Goal: Task Accomplishment & Management: Use online tool/utility

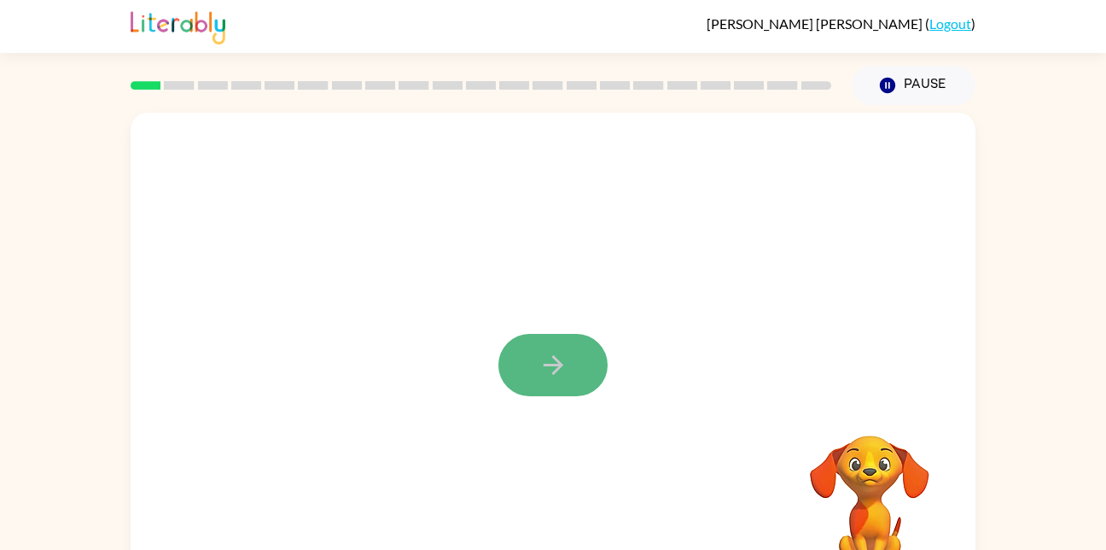
click at [516, 363] on button "button" at bounding box center [552, 365] width 109 height 62
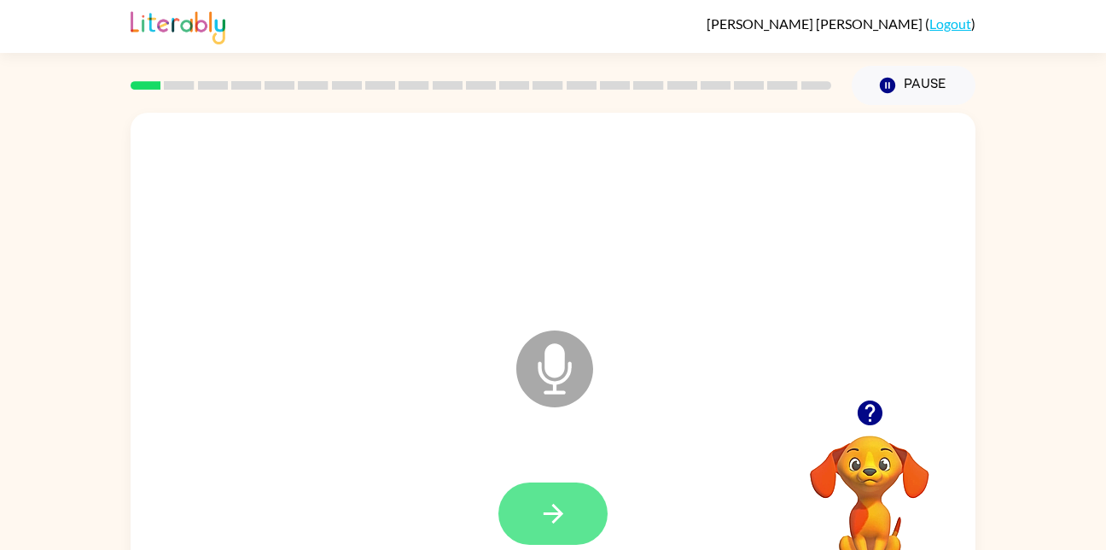
click at [556, 522] on icon "button" at bounding box center [554, 513] width 30 height 30
click at [564, 541] on button "button" at bounding box center [552, 513] width 109 height 62
click at [536, 516] on button "button" at bounding box center [552, 513] width 109 height 62
click at [557, 526] on icon "button" at bounding box center [554, 513] width 30 height 30
click at [545, 525] on icon "button" at bounding box center [554, 513] width 30 height 30
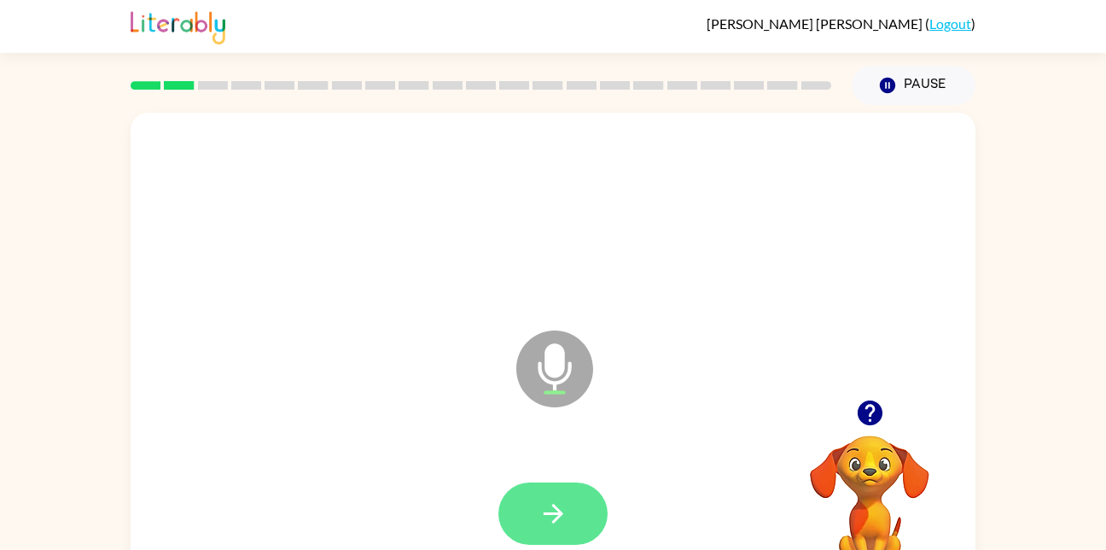
click at [557, 526] on icon "button" at bounding box center [554, 513] width 30 height 30
click at [555, 511] on icon "button" at bounding box center [554, 513] width 30 height 30
click at [592, 507] on button "button" at bounding box center [552, 513] width 109 height 62
click at [528, 514] on button "button" at bounding box center [552, 513] width 109 height 62
click at [576, 544] on button "button" at bounding box center [552, 513] width 109 height 62
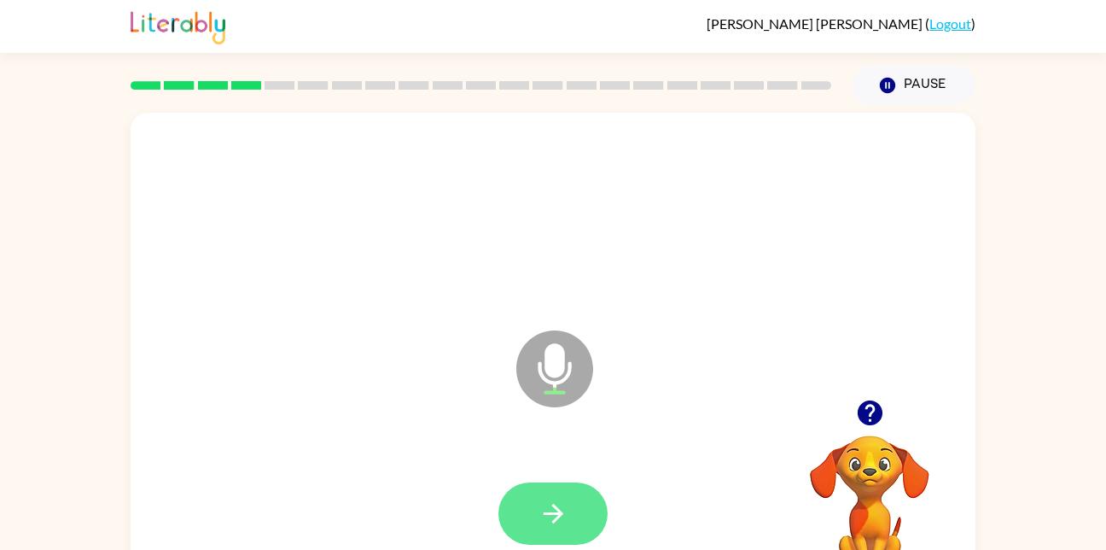
click at [558, 497] on button "button" at bounding box center [552, 513] width 109 height 62
click at [563, 518] on icon "button" at bounding box center [554, 513] width 30 height 30
click at [552, 505] on icon "button" at bounding box center [553, 514] width 20 height 20
click at [551, 525] on icon "button" at bounding box center [554, 513] width 30 height 30
click at [552, 516] on icon "button" at bounding box center [554, 513] width 30 height 30
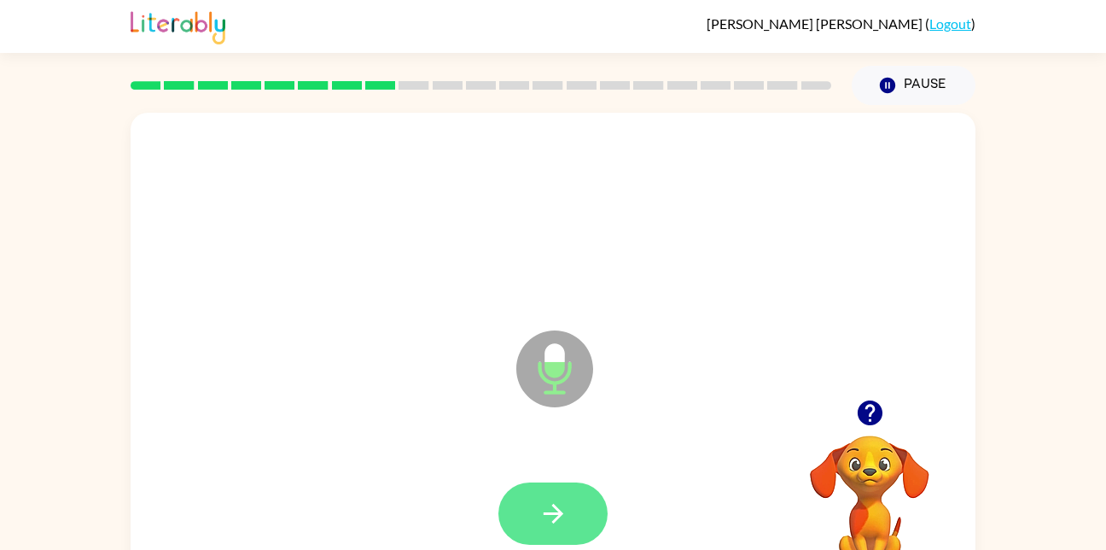
click at [537, 528] on button "button" at bounding box center [552, 513] width 109 height 62
click at [566, 509] on icon "button" at bounding box center [554, 513] width 30 height 30
click at [575, 508] on button "button" at bounding box center [552, 513] width 109 height 62
click at [571, 508] on button "button" at bounding box center [552, 513] width 109 height 62
click at [573, 538] on button "button" at bounding box center [552, 513] width 109 height 62
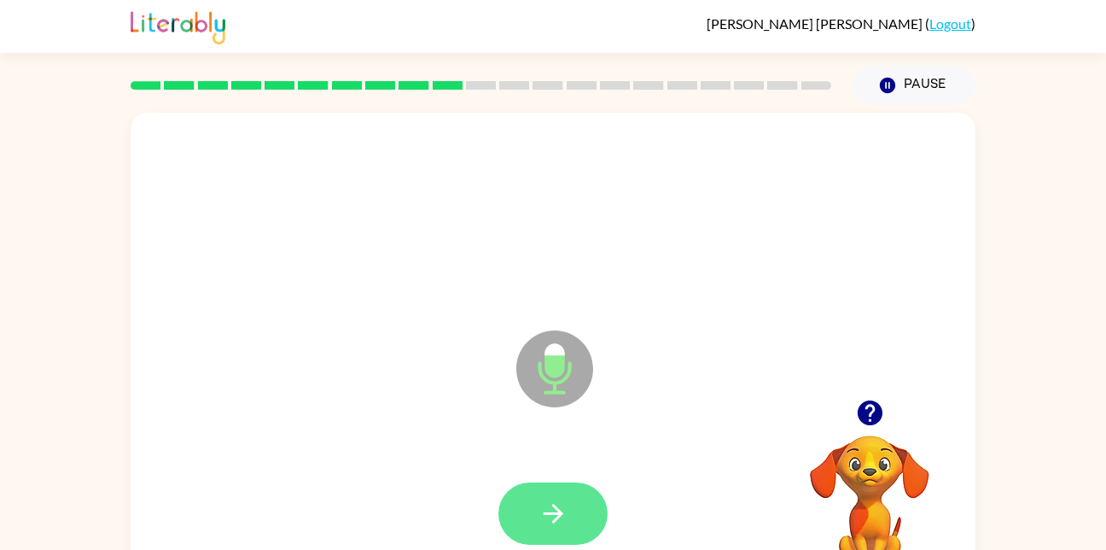
click at [568, 511] on icon "button" at bounding box center [554, 513] width 30 height 30
click at [576, 515] on button "button" at bounding box center [552, 513] width 109 height 62
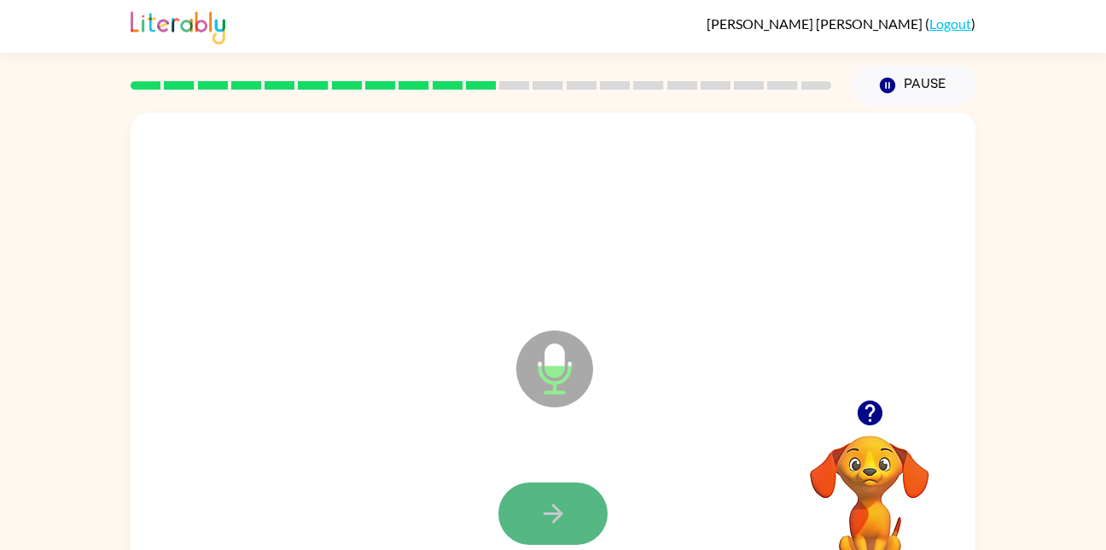
click at [562, 502] on icon "button" at bounding box center [554, 513] width 30 height 30
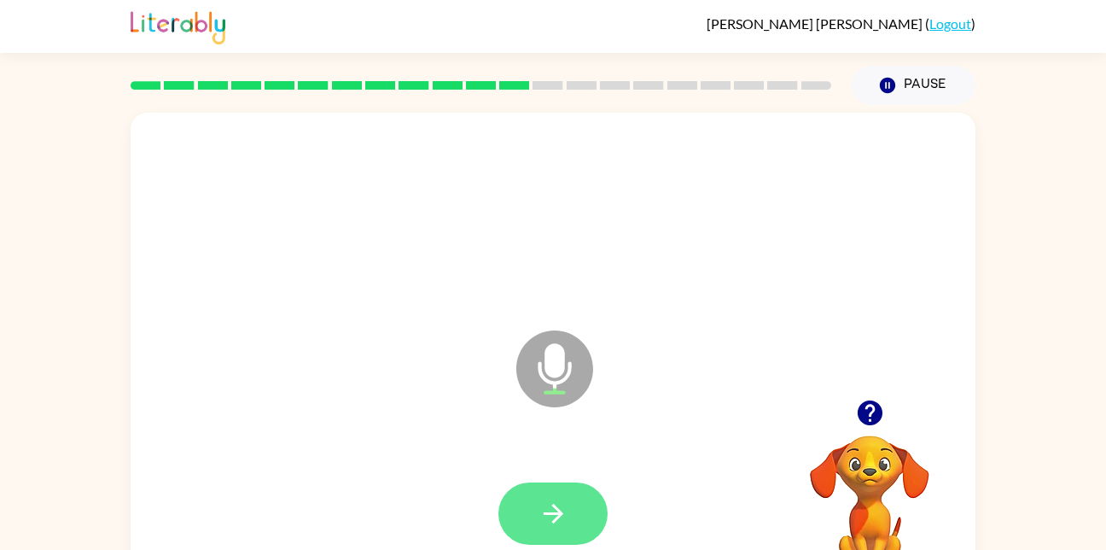
click at [569, 518] on button "button" at bounding box center [552, 513] width 109 height 62
click at [573, 519] on button "button" at bounding box center [552, 513] width 109 height 62
click at [561, 490] on button "button" at bounding box center [552, 513] width 109 height 62
click at [575, 516] on button "button" at bounding box center [552, 513] width 109 height 62
click at [522, 507] on button "button" at bounding box center [552, 513] width 109 height 62
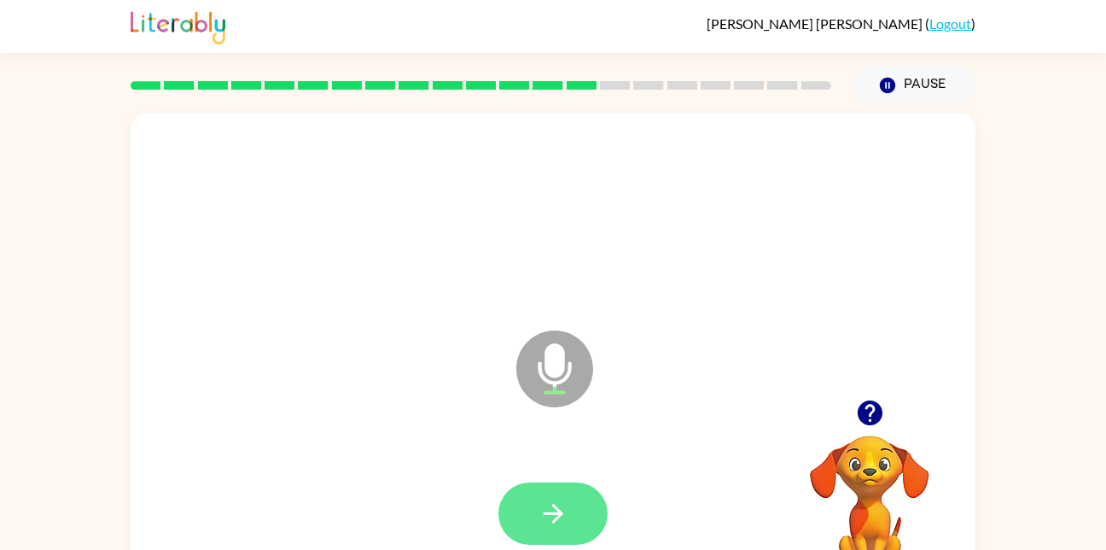
click at [554, 523] on icon "button" at bounding box center [554, 513] width 30 height 30
click at [541, 504] on icon "button" at bounding box center [554, 513] width 30 height 30
click at [569, 518] on button "button" at bounding box center [552, 513] width 109 height 62
click at [560, 514] on icon "button" at bounding box center [553, 514] width 20 height 20
click at [568, 518] on icon "button" at bounding box center [554, 513] width 30 height 30
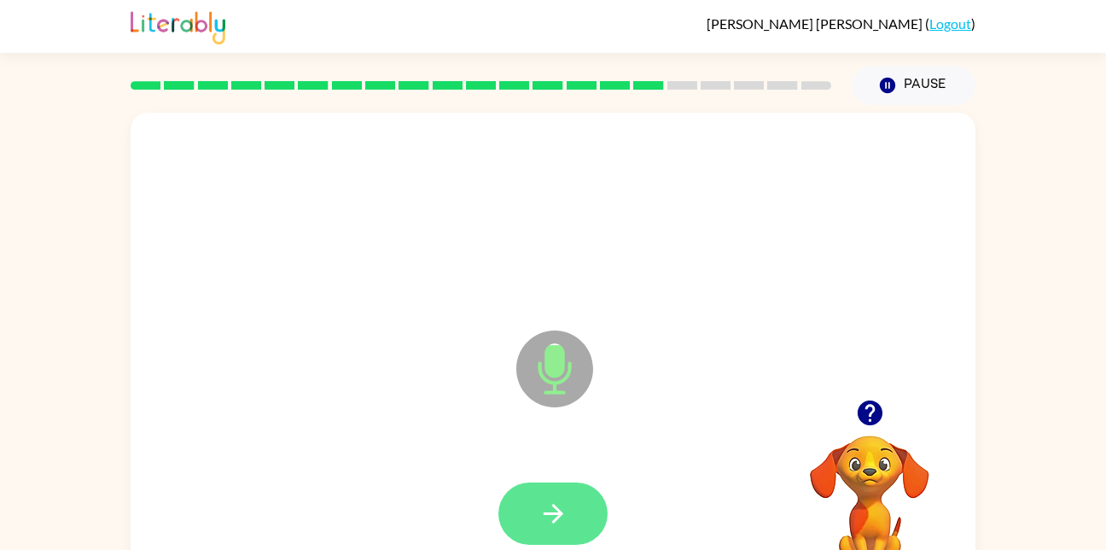
click at [573, 525] on button "button" at bounding box center [552, 513] width 109 height 62
click at [585, 504] on button "button" at bounding box center [552, 513] width 109 height 62
click at [552, 521] on icon "button" at bounding box center [553, 514] width 20 height 20
click at [576, 498] on button "button" at bounding box center [552, 513] width 109 height 62
click at [584, 499] on button "button" at bounding box center [552, 513] width 109 height 62
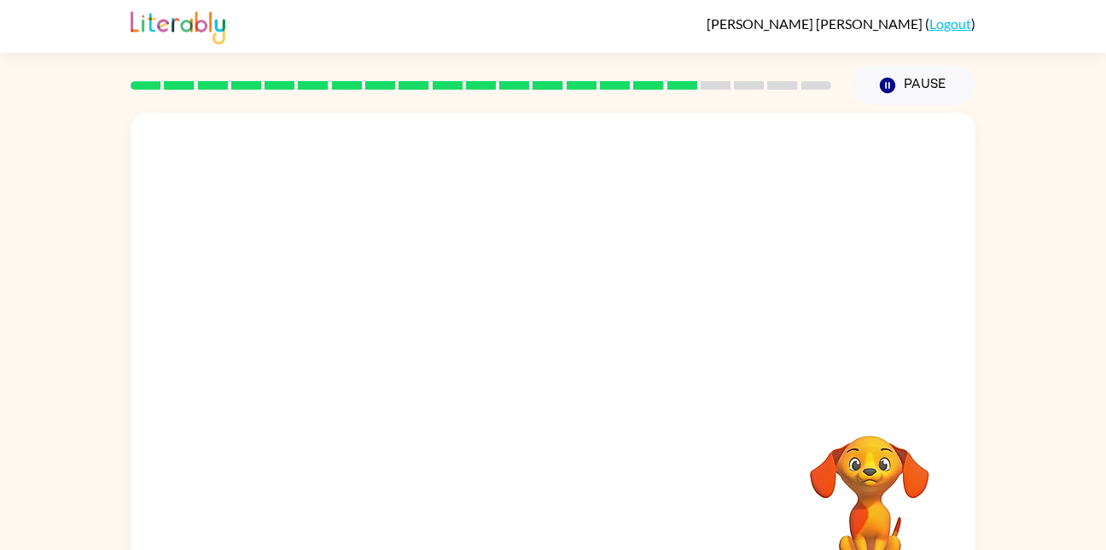
click at [910, 432] on video "Your browser must support playing .mp4 files to use Literably. Please try using…" at bounding box center [869, 494] width 171 height 171
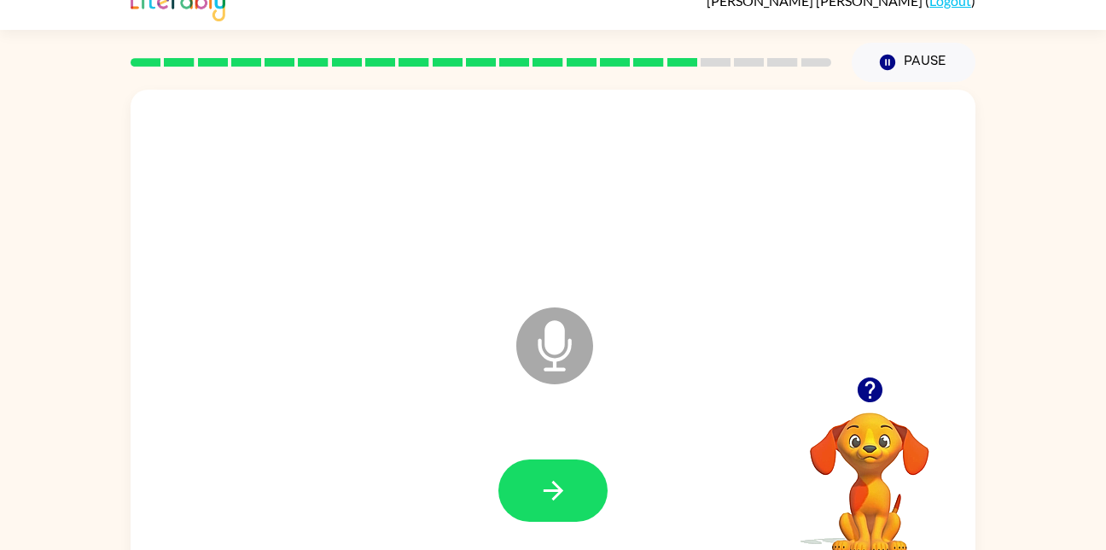
click at [588, 498] on button "button" at bounding box center [552, 490] width 109 height 62
click at [570, 505] on div at bounding box center [552, 490] width 109 height 62
click at [557, 506] on div at bounding box center [553, 491] width 811 height 140
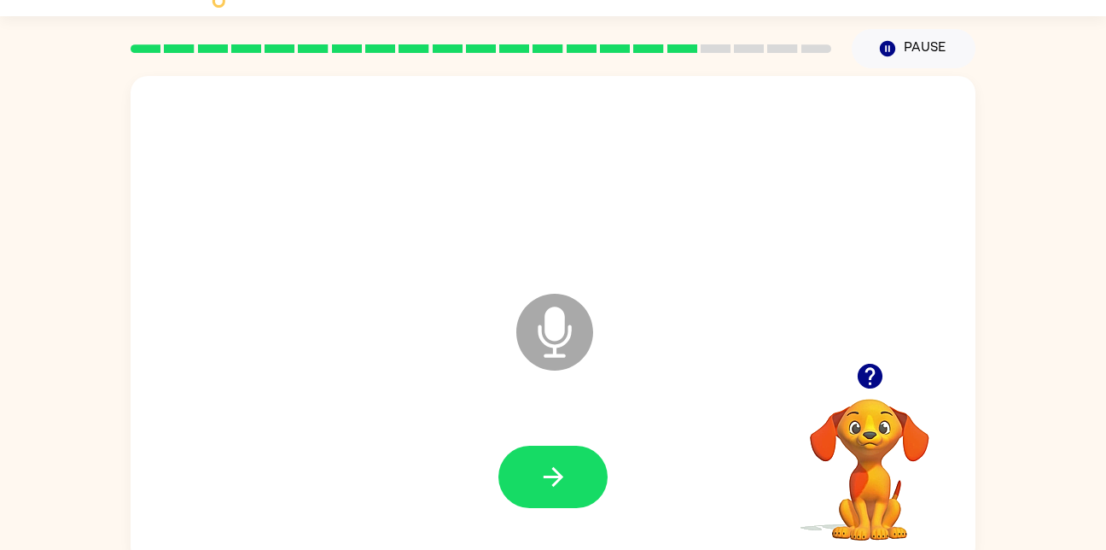
scroll to position [27, 0]
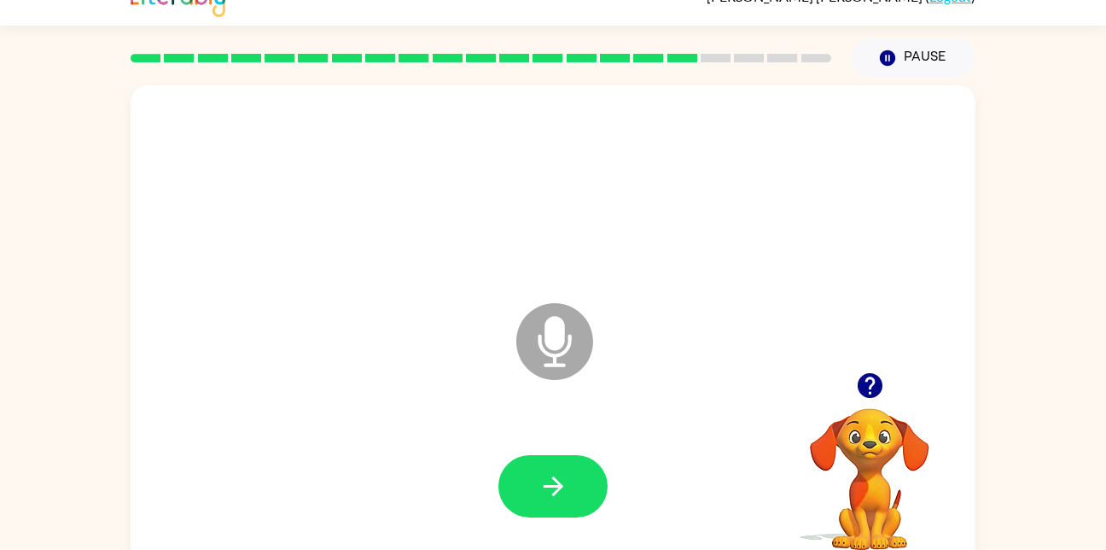
click at [869, 447] on video "Your browser must support playing .mp4 files to use Literably. Please try using…" at bounding box center [869, 467] width 171 height 171
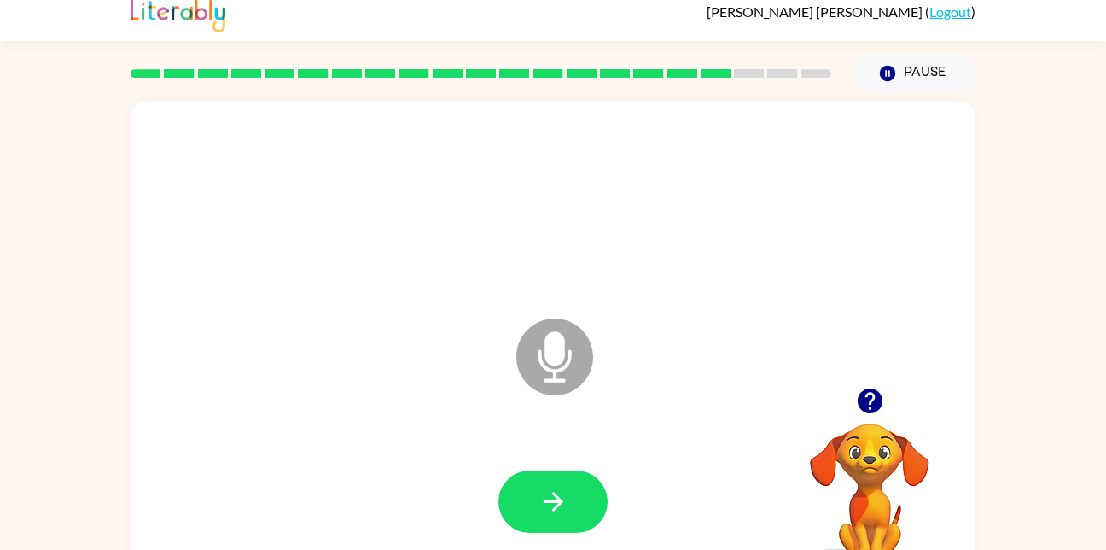
scroll to position [0, 0]
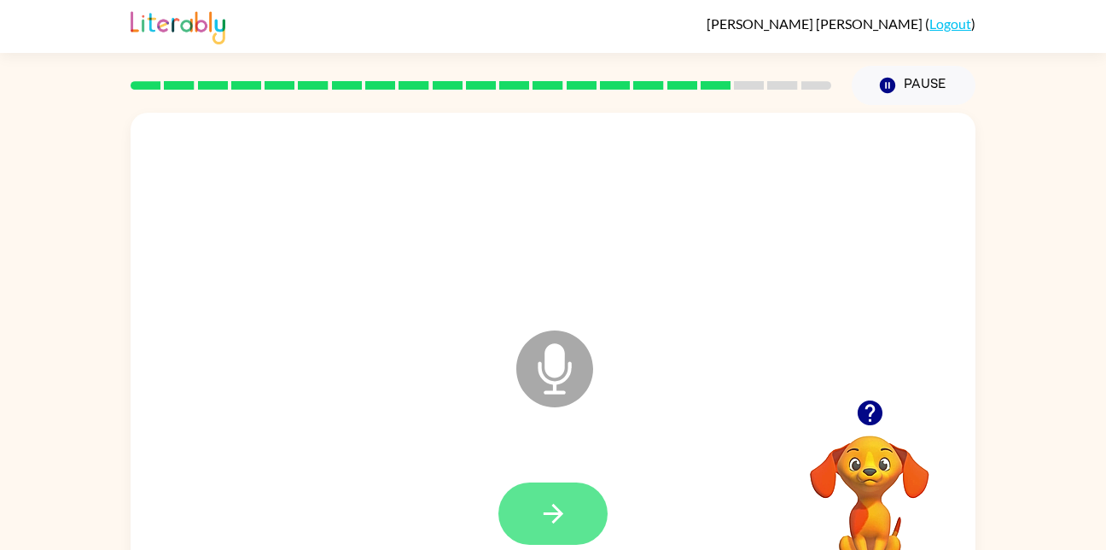
click at [564, 518] on icon "button" at bounding box center [554, 513] width 30 height 30
click at [917, 406] on div at bounding box center [869, 413] width 171 height 44
click at [859, 436] on video "Your browser must support playing .mp4 files to use Literably. Please try using…" at bounding box center [869, 494] width 171 height 171
click at [866, 439] on video "Your browser must support playing .mp4 files to use Literably. Please try using…" at bounding box center [869, 494] width 171 height 171
click at [876, 434] on div at bounding box center [869, 413] width 171 height 44
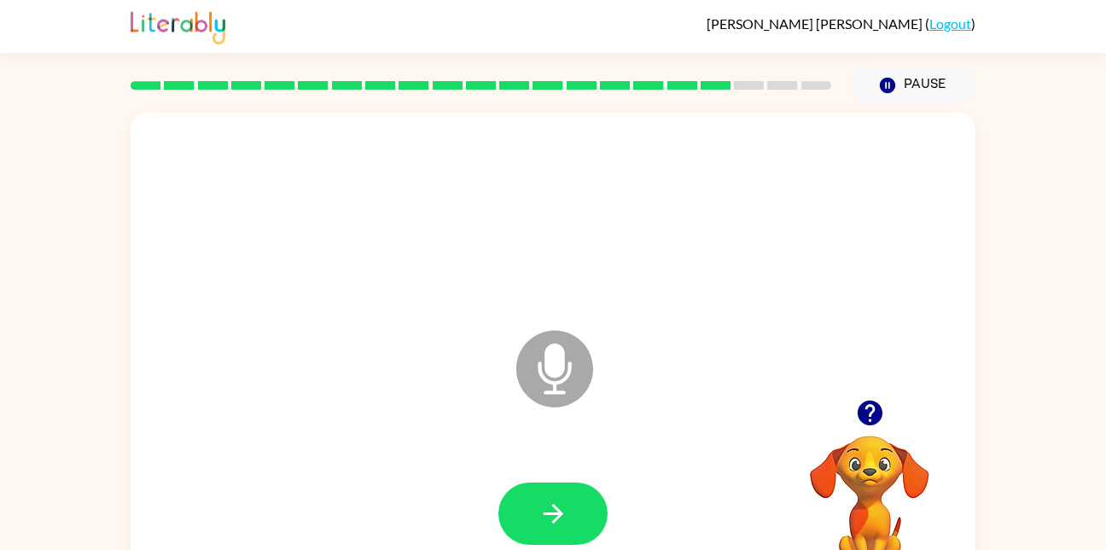
click at [878, 459] on video "Your browser must support playing .mp4 files to use Literably. Please try using…" at bounding box center [869, 494] width 171 height 171
click at [556, 522] on icon "button" at bounding box center [554, 513] width 30 height 30
click at [917, 406] on div at bounding box center [869, 413] width 171 height 44
click at [587, 241] on div at bounding box center [553, 217] width 811 height 140
click at [917, 406] on div at bounding box center [869, 413] width 171 height 44
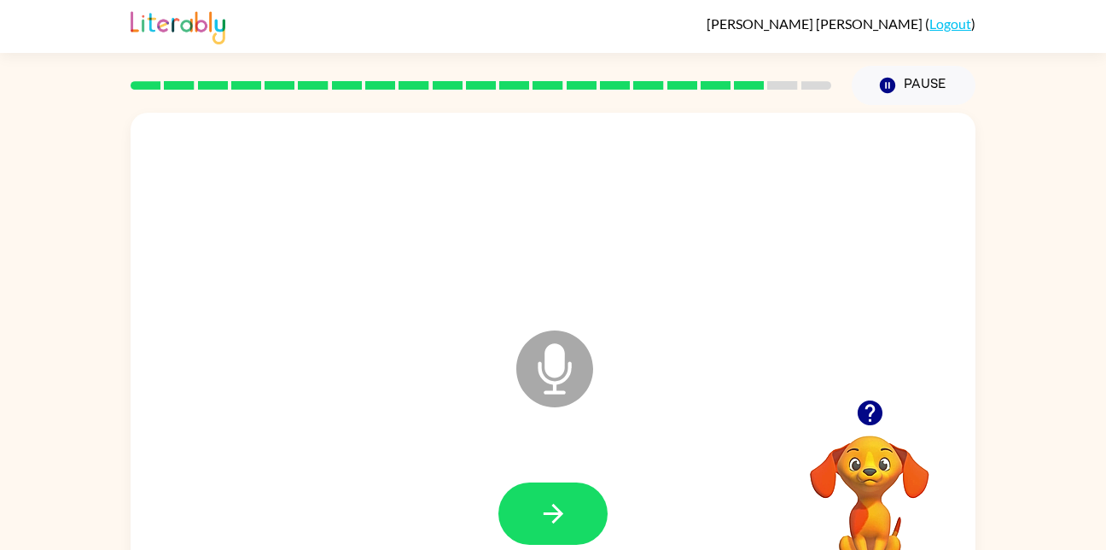
click at [917, 406] on div at bounding box center [869, 413] width 171 height 44
click at [906, 92] on button "Pause Pause" at bounding box center [914, 85] width 124 height 39
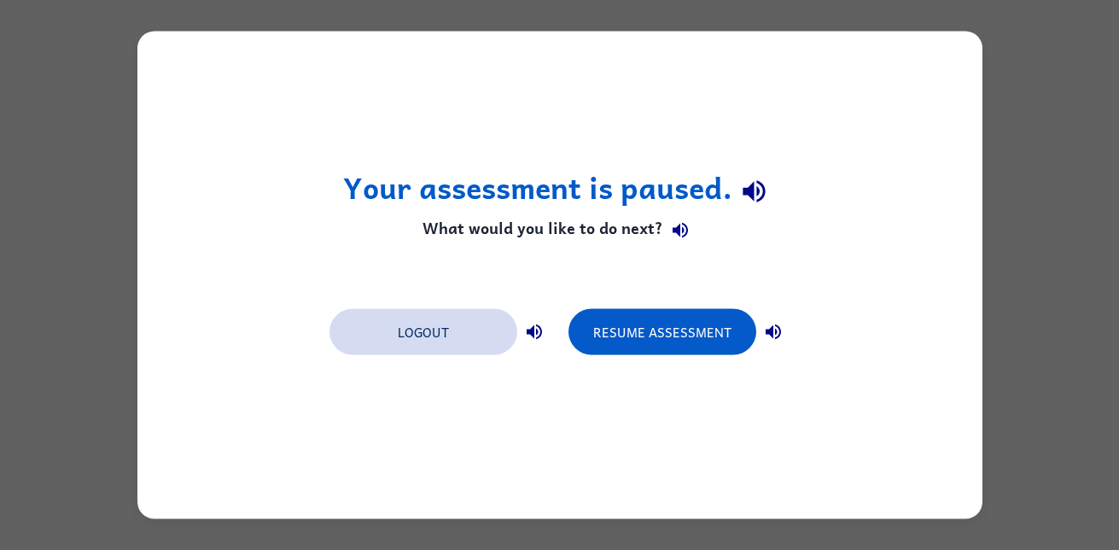
click at [423, 342] on button "Logout" at bounding box center [423, 332] width 188 height 46
